Goal: Communication & Community: Answer question/provide support

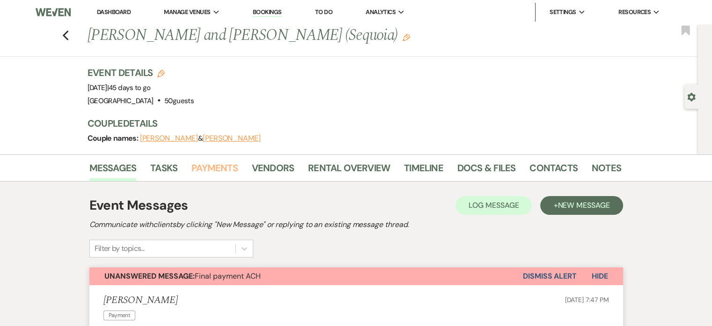
click at [204, 173] on link "Payments" at bounding box center [215, 170] width 46 height 21
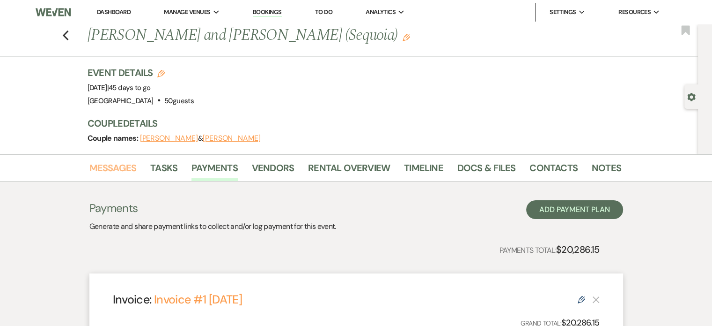
click at [119, 168] on link "Messages" at bounding box center [112, 170] width 47 height 21
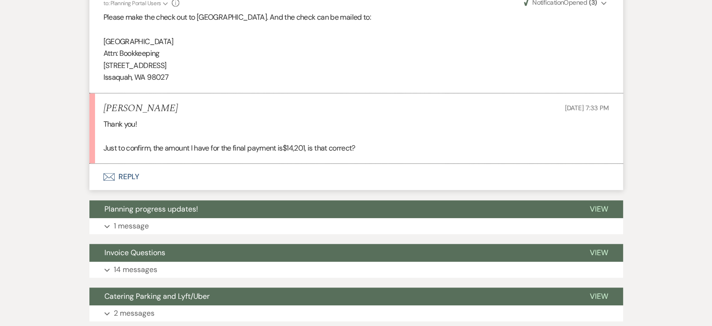
scroll to position [630, 0]
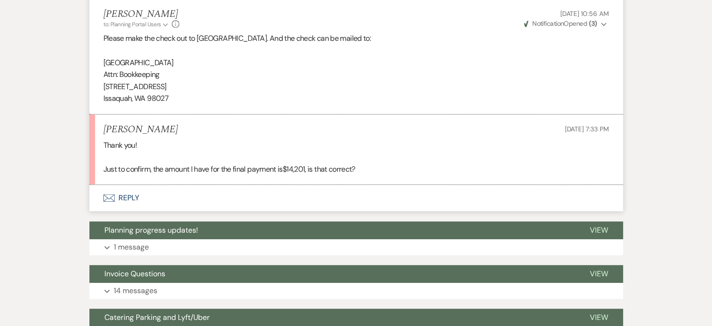
click at [132, 211] on button "Envelope Reply" at bounding box center [356, 198] width 534 height 26
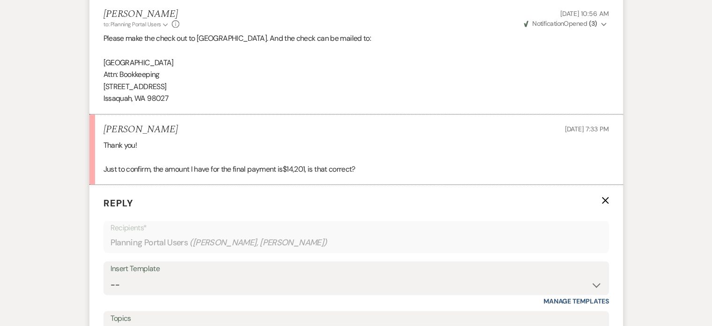
scroll to position [759, 0]
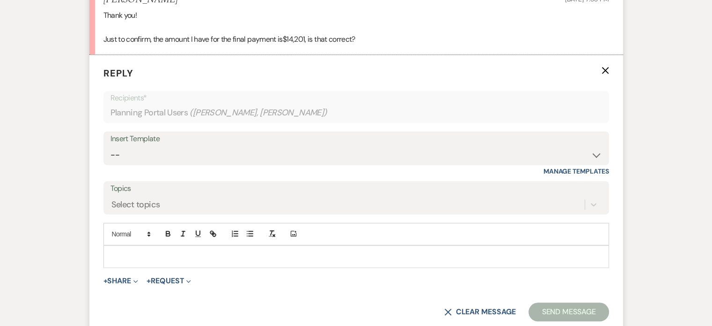
click at [140, 261] on p at bounding box center [356, 256] width 491 height 10
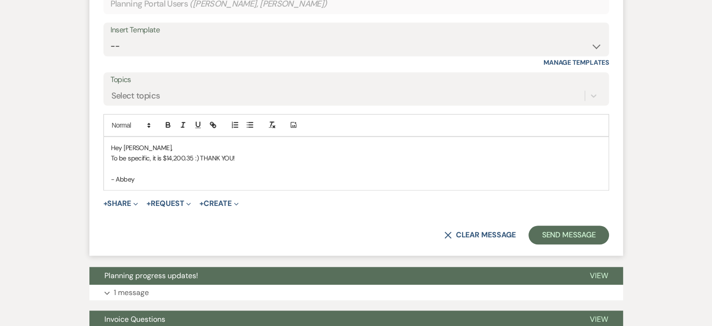
scroll to position [917, 0]
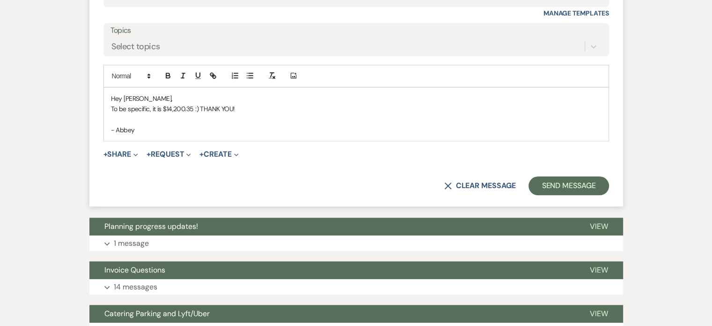
click at [259, 114] on p "To be specific, it is $14,200.35 :) THANK YOU!" at bounding box center [356, 109] width 491 height 10
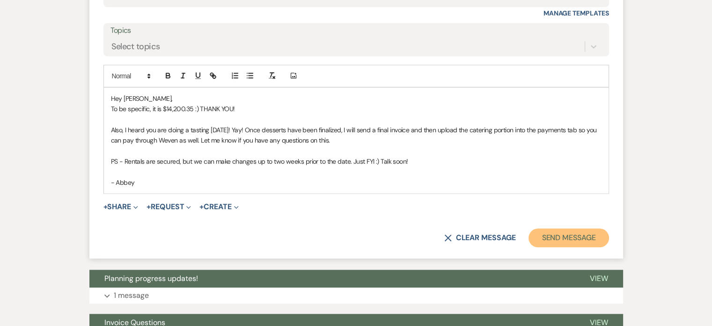
click at [547, 247] on button "Send Message" at bounding box center [569, 237] width 80 height 19
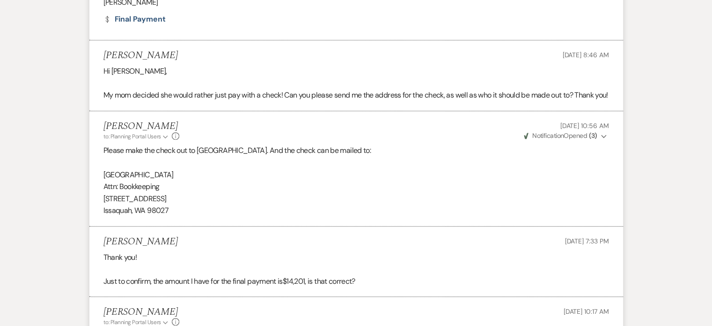
scroll to position [0, 0]
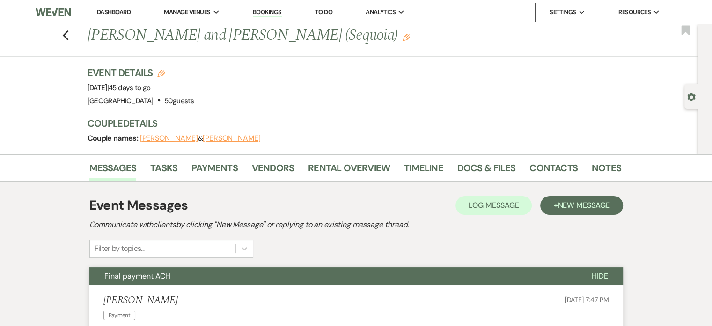
click at [0, 0] on li "[GEOGRAPHIC_DATA]" at bounding box center [0, 0] width 0 height 0
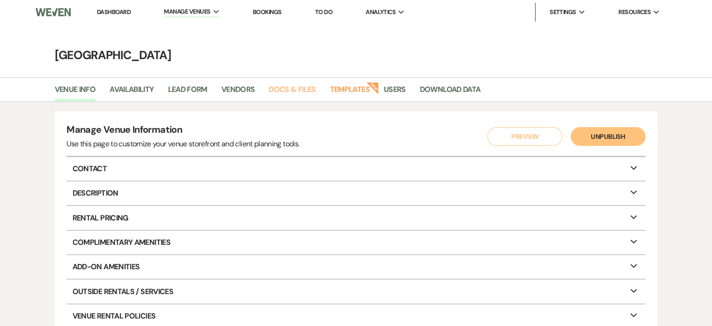
click at [287, 93] on link "Docs & Files" at bounding box center [292, 92] width 47 height 18
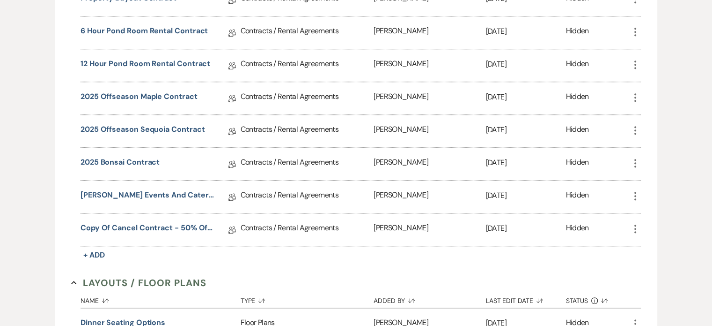
scroll to position [776, 0]
click at [153, 189] on link "[PERSON_NAME] Events and Catering LLC Agreement" at bounding box center [147, 196] width 133 height 15
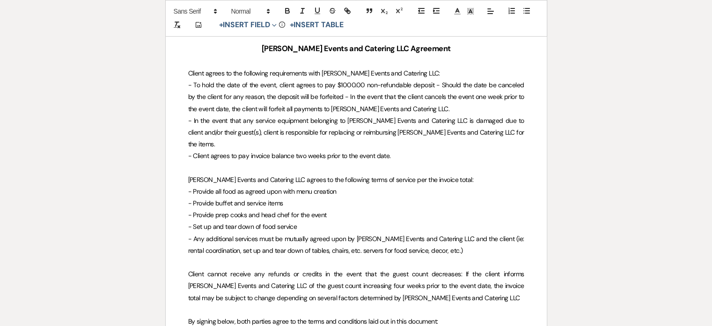
scroll to position [221, 0]
